Goal: Task Accomplishment & Management: Manage account settings

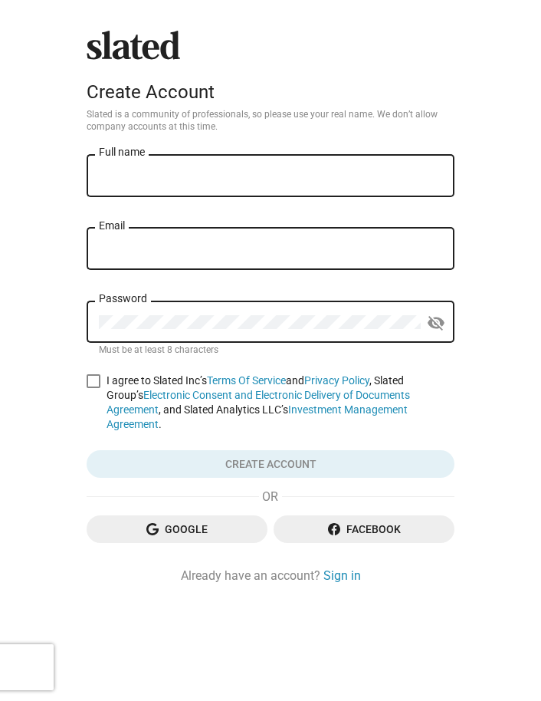
click at [268, 189] on div "Full name" at bounding box center [270, 174] width 343 height 45
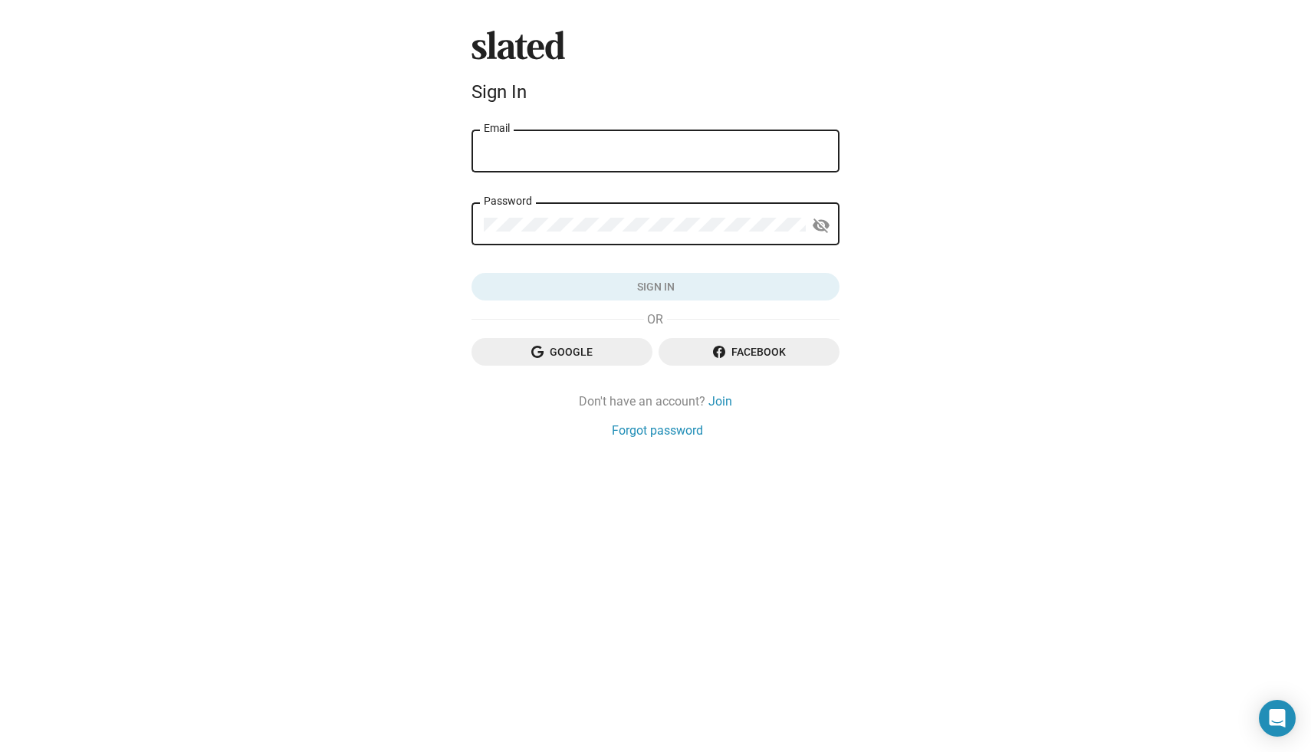
click at [684, 143] on div "Email" at bounding box center [655, 149] width 343 height 45
type input "[EMAIL_ADDRESS][DOMAIN_NAME]"
click at [643, 215] on div "Password" at bounding box center [645, 222] width 322 height 45
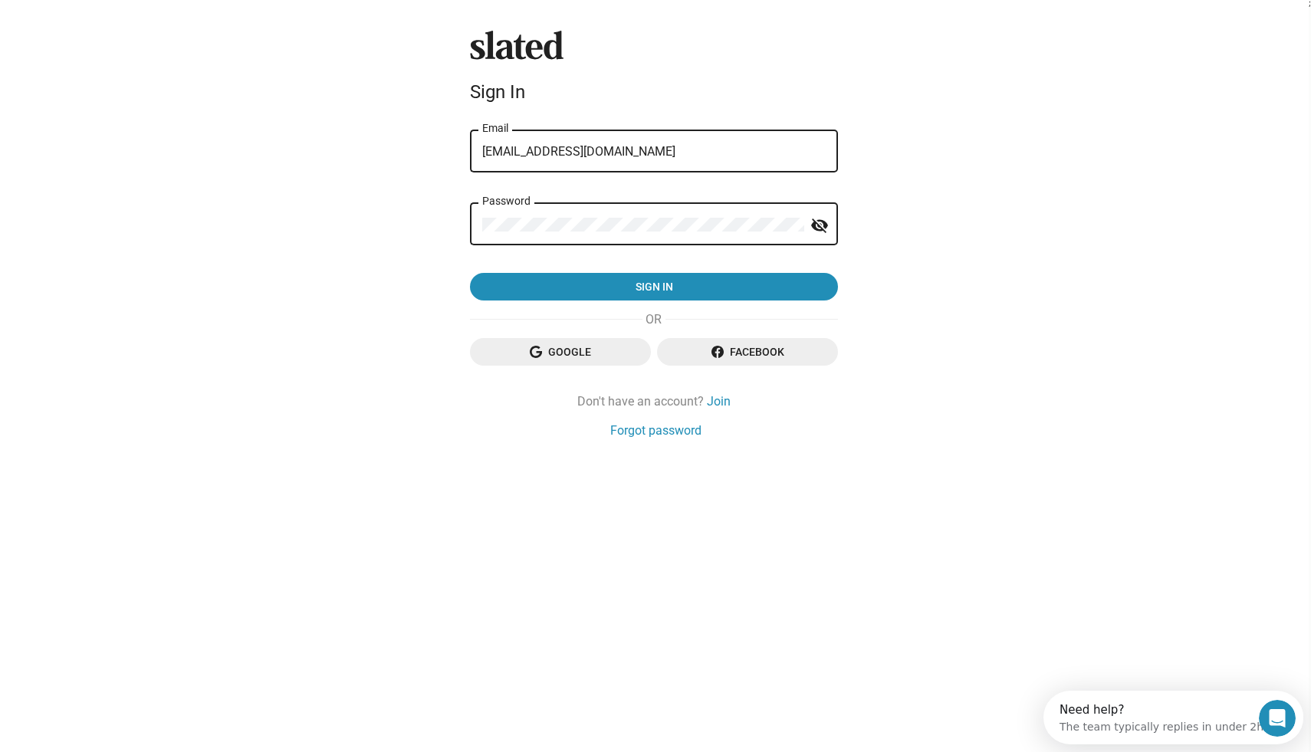
click at [470, 273] on button "Sign in" at bounding box center [654, 287] width 368 height 28
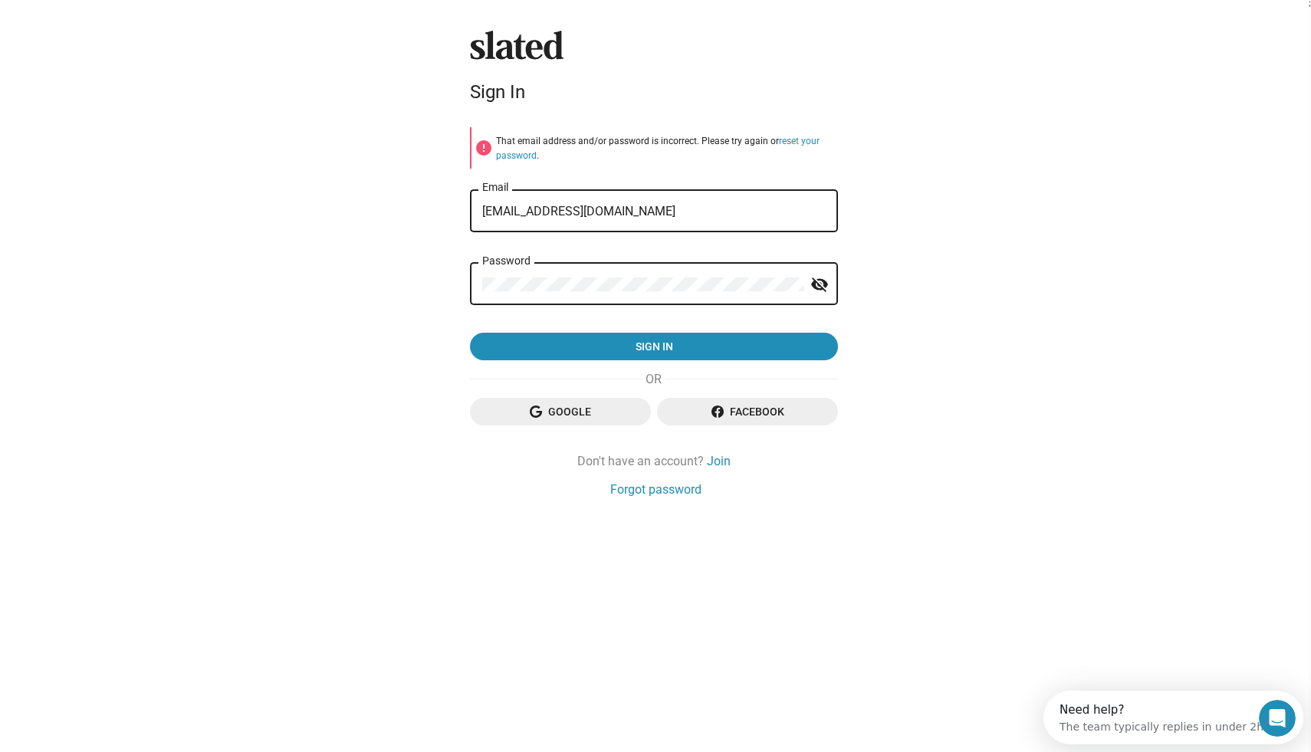
click at [470, 333] on button "Sign in" at bounding box center [654, 347] width 368 height 28
